Goal: Information Seeking & Learning: Learn about a topic

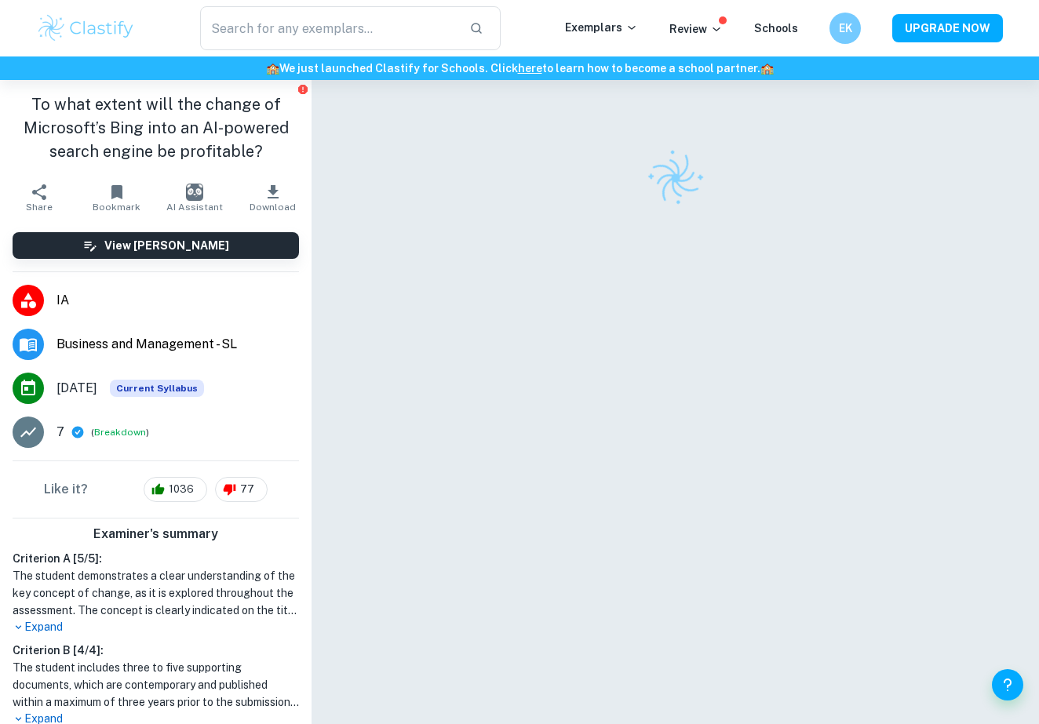
scroll to position [80, 0]
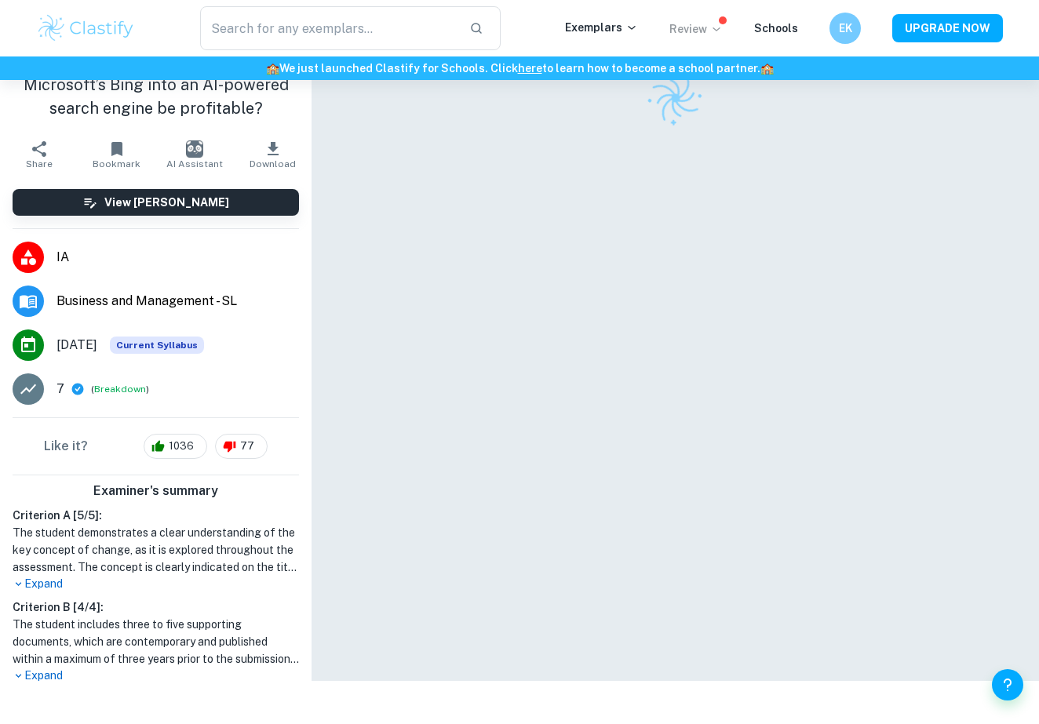
click at [693, 25] on p "Review" at bounding box center [696, 28] width 53 height 17
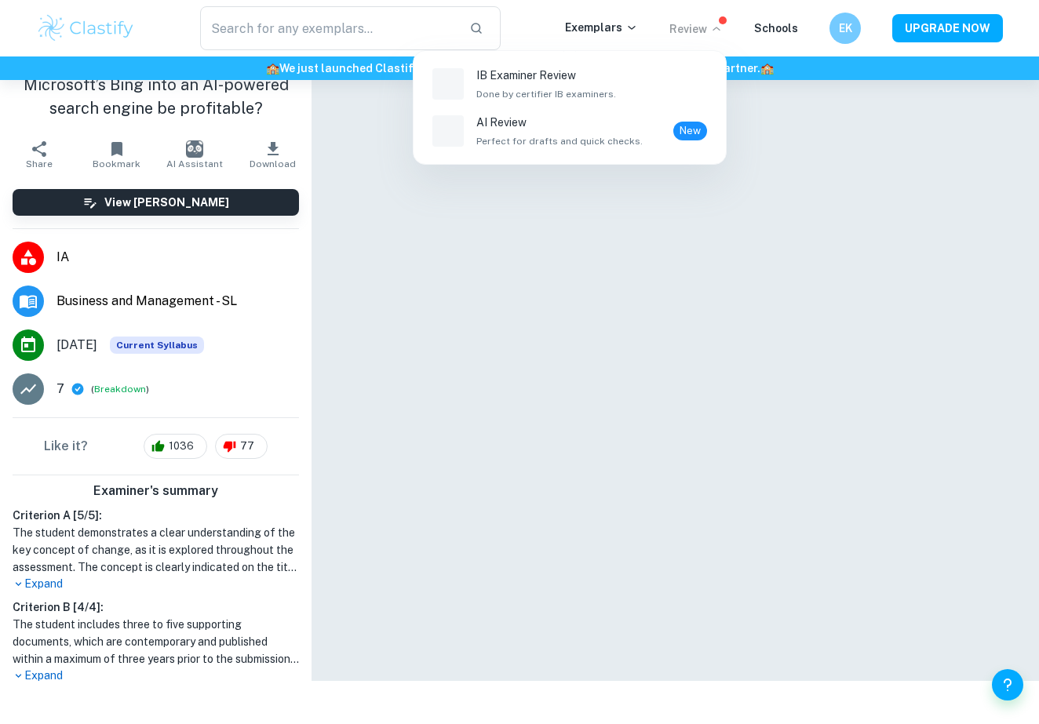
click at [617, 30] on div at bounding box center [519, 362] width 1039 height 724
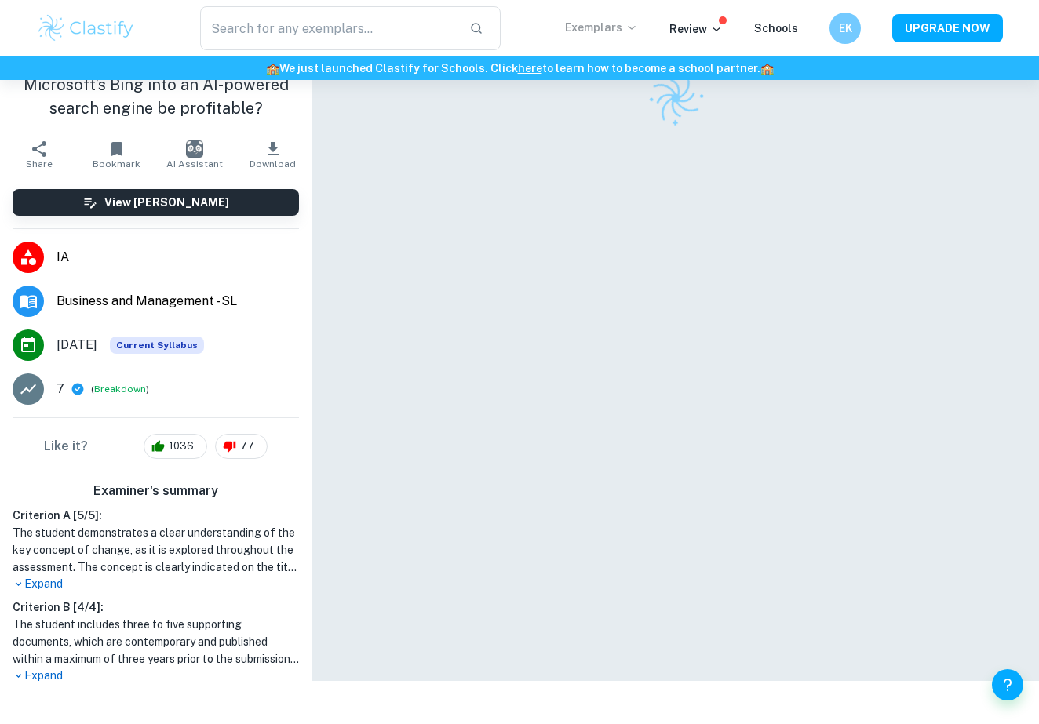
click at [617, 27] on p "Exemplars" at bounding box center [601, 27] width 73 height 17
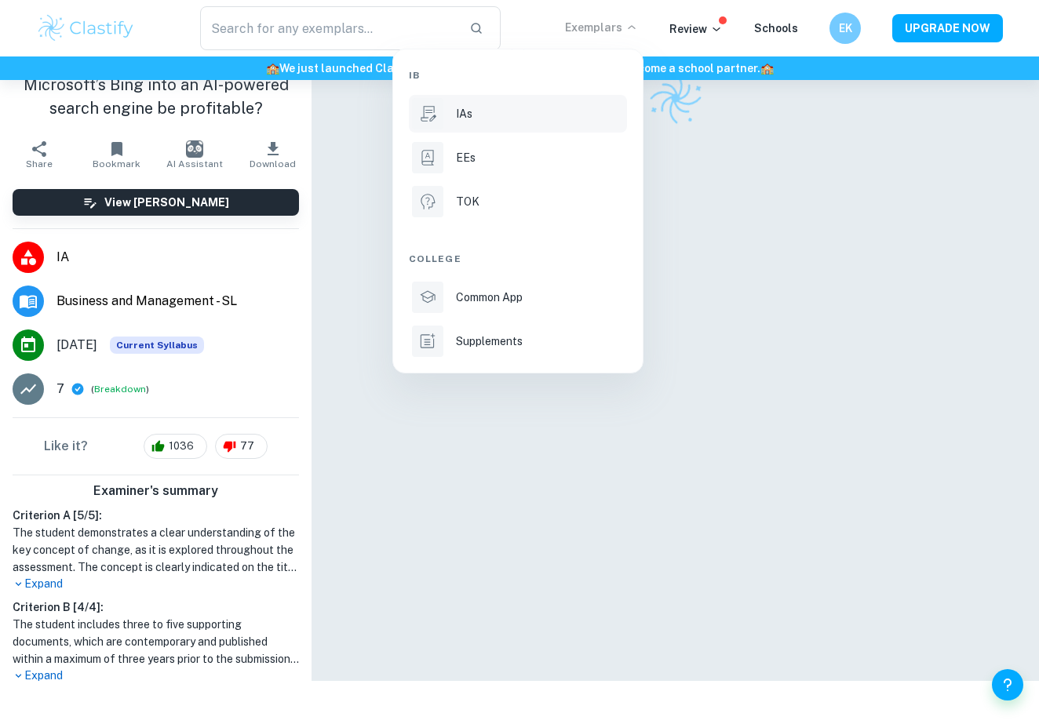
click at [496, 122] on li "IAs" at bounding box center [518, 114] width 218 height 38
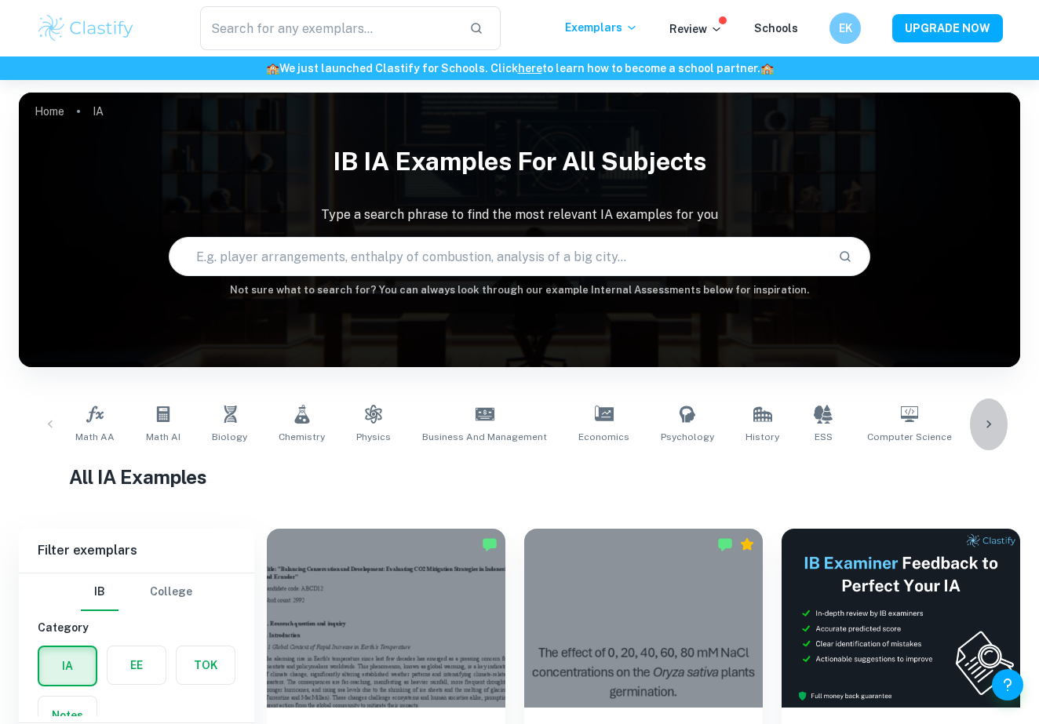
click at [992, 413] on div at bounding box center [989, 425] width 38 height 52
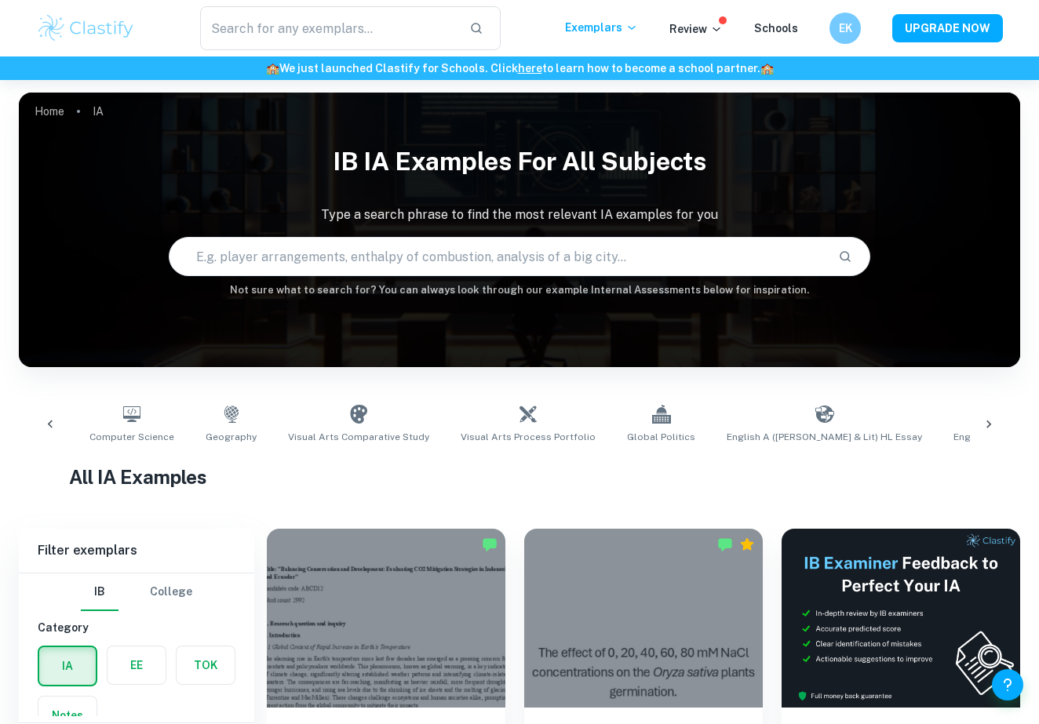
scroll to position [0, 882]
click at [992, 413] on div at bounding box center [989, 425] width 38 height 52
click at [991, 413] on div "Math AA Math AI Biology Chemistry Physics Business and Management Economics Psy…" at bounding box center [519, 425] width 976 height 52
click at [952, 424] on link "Design Technology" at bounding box center [1002, 425] width 100 height 52
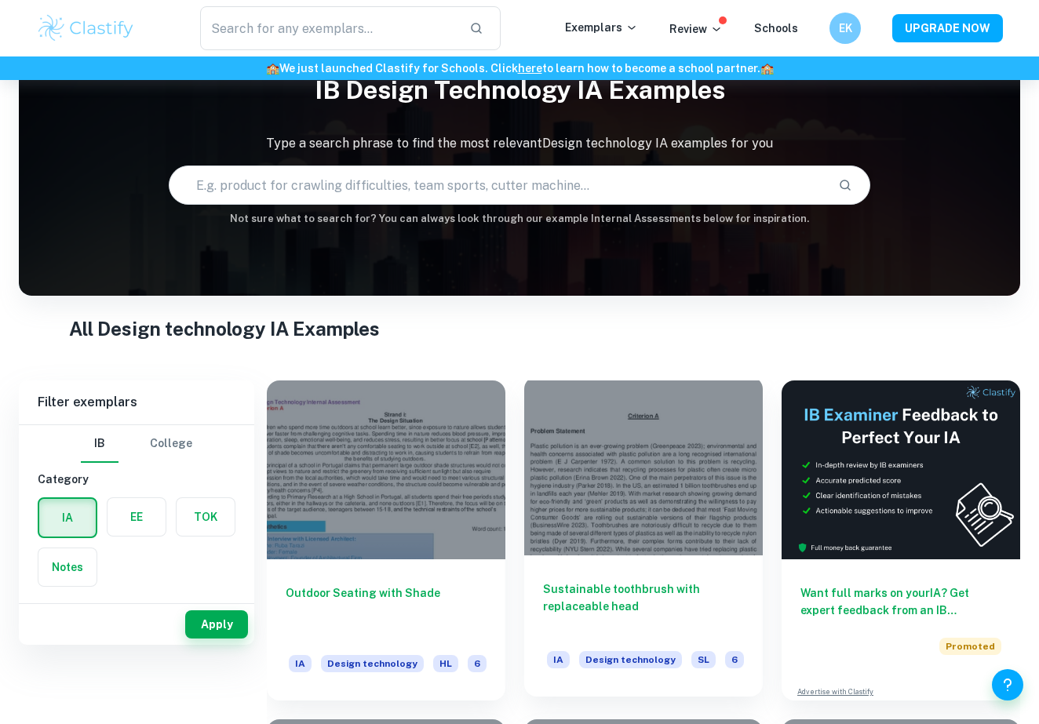
scroll to position [161, 0]
